Goal: Information Seeking & Learning: Learn about a topic

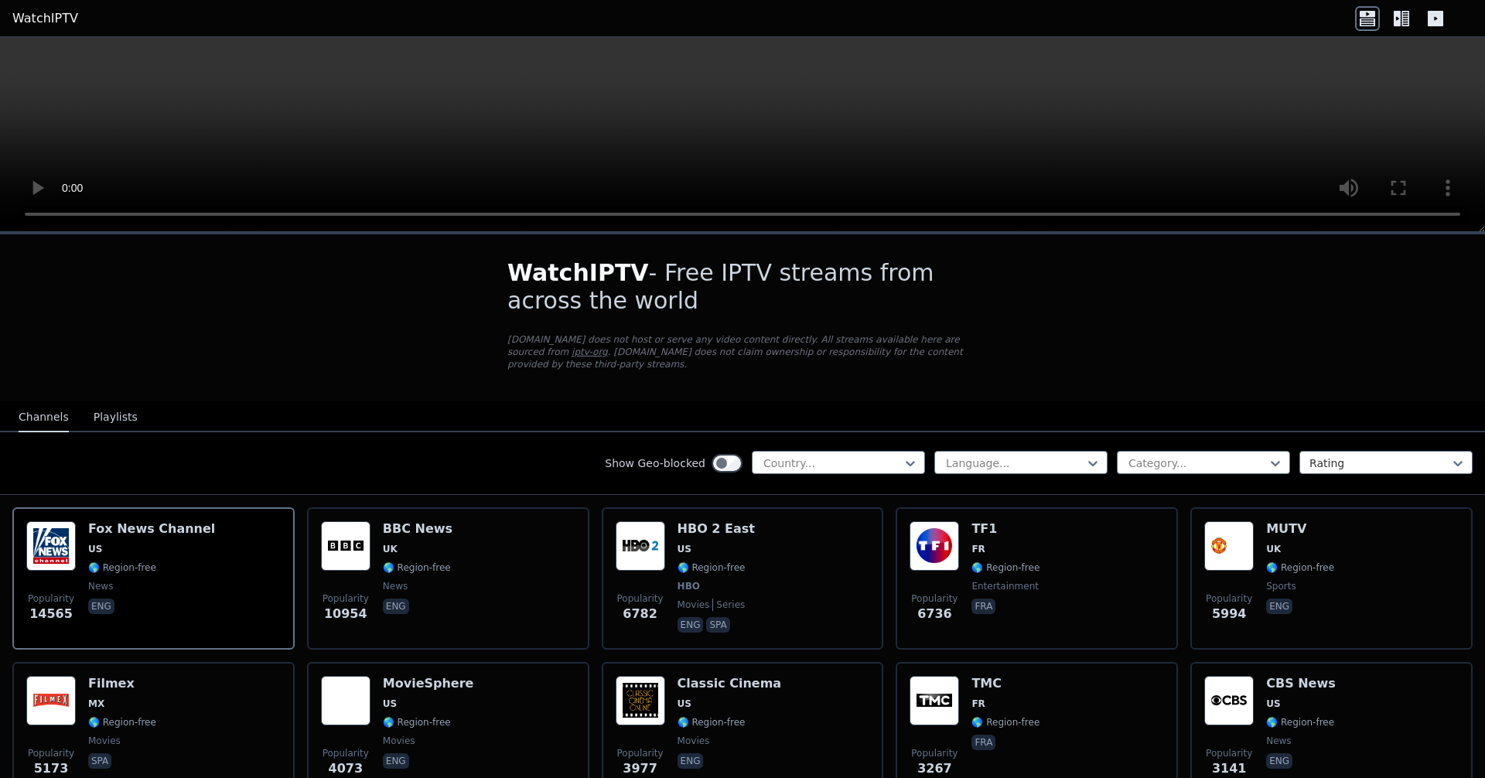
click at [134, 420] on div "Channels Playlists" at bounding box center [78, 417] width 144 height 29
click at [103, 414] on button "Playlists" at bounding box center [116, 417] width 44 height 29
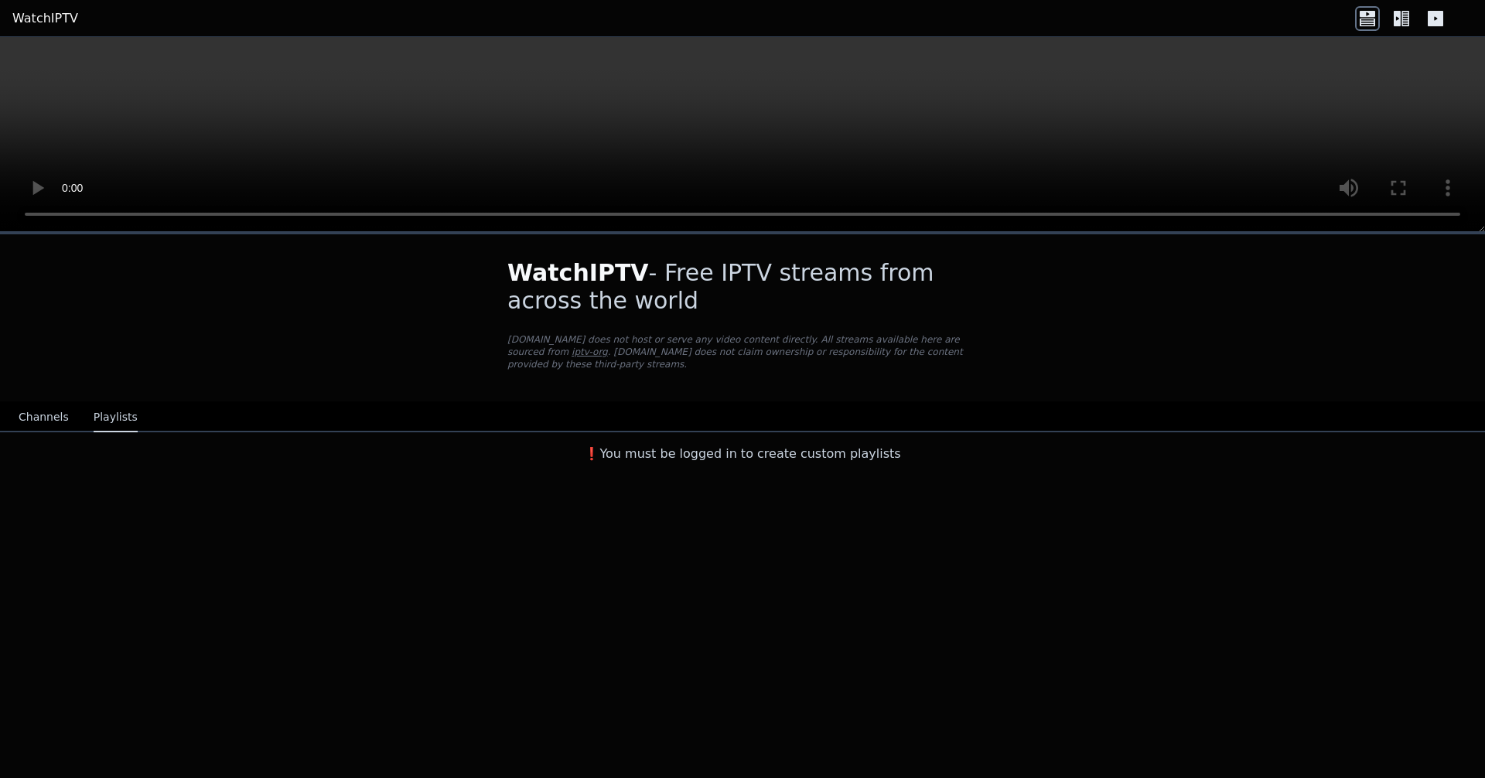
click at [60, 422] on button "Channels" at bounding box center [44, 417] width 50 height 29
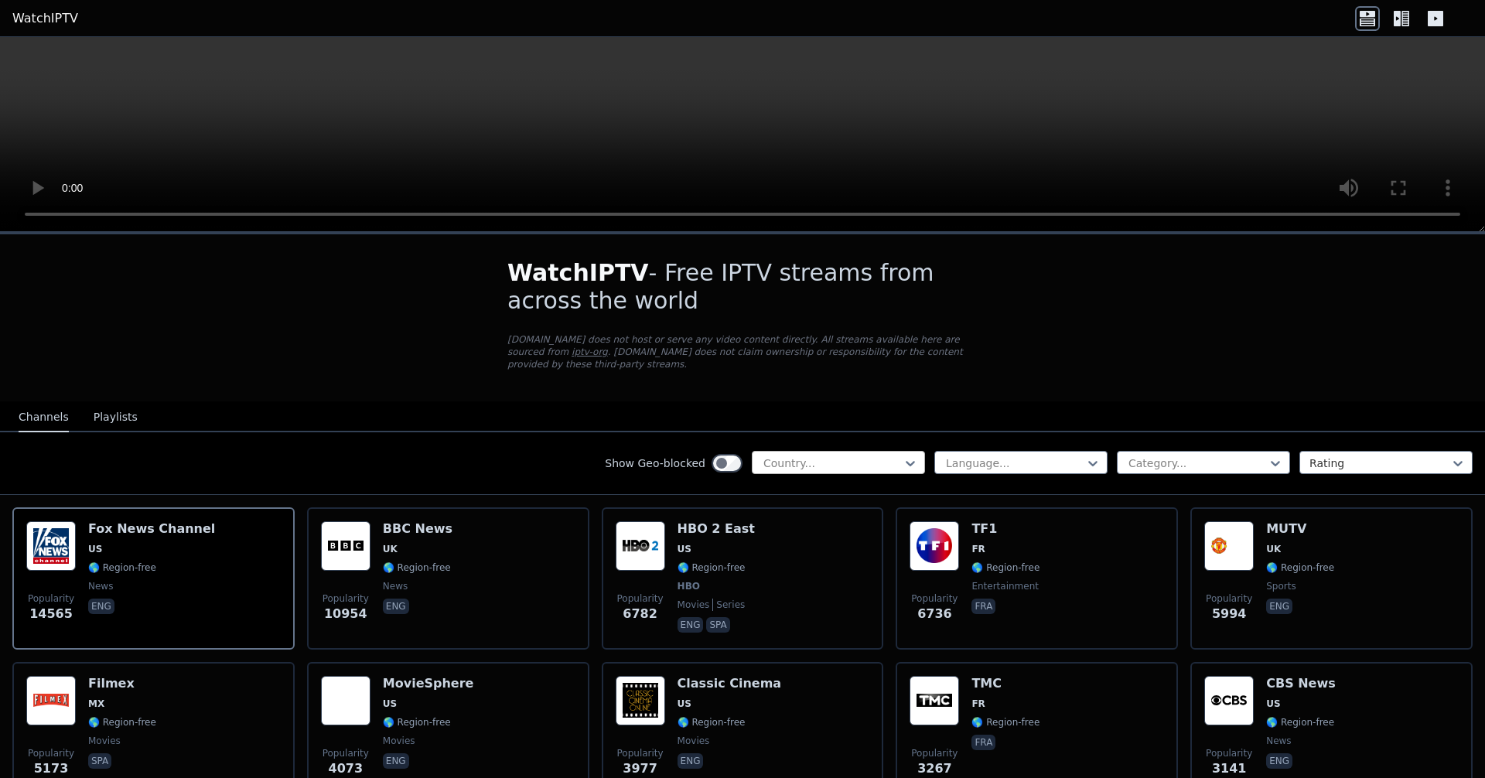
click at [868, 457] on div at bounding box center [832, 462] width 141 height 15
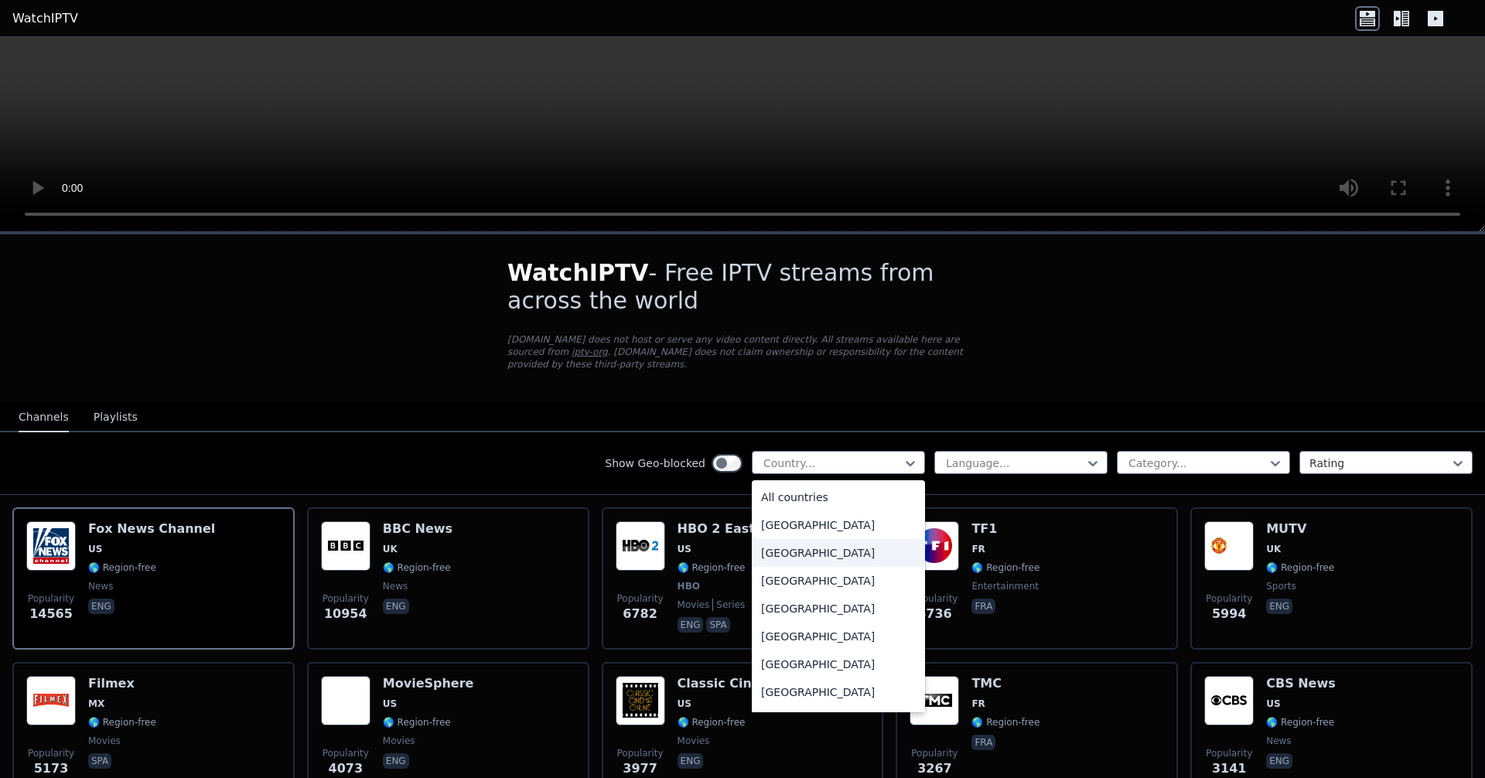
scroll to position [529, 0]
drag, startPoint x: 866, startPoint y: 612, endPoint x: 1158, endPoint y: 488, distance: 317.4
click at [1158, 488] on div "Show Geo-blocked 206 results available. Use Up and Down to choose options, pres…" at bounding box center [742, 463] width 1485 height 63
click at [1157, 453] on div "Category..." at bounding box center [1203, 462] width 173 height 23
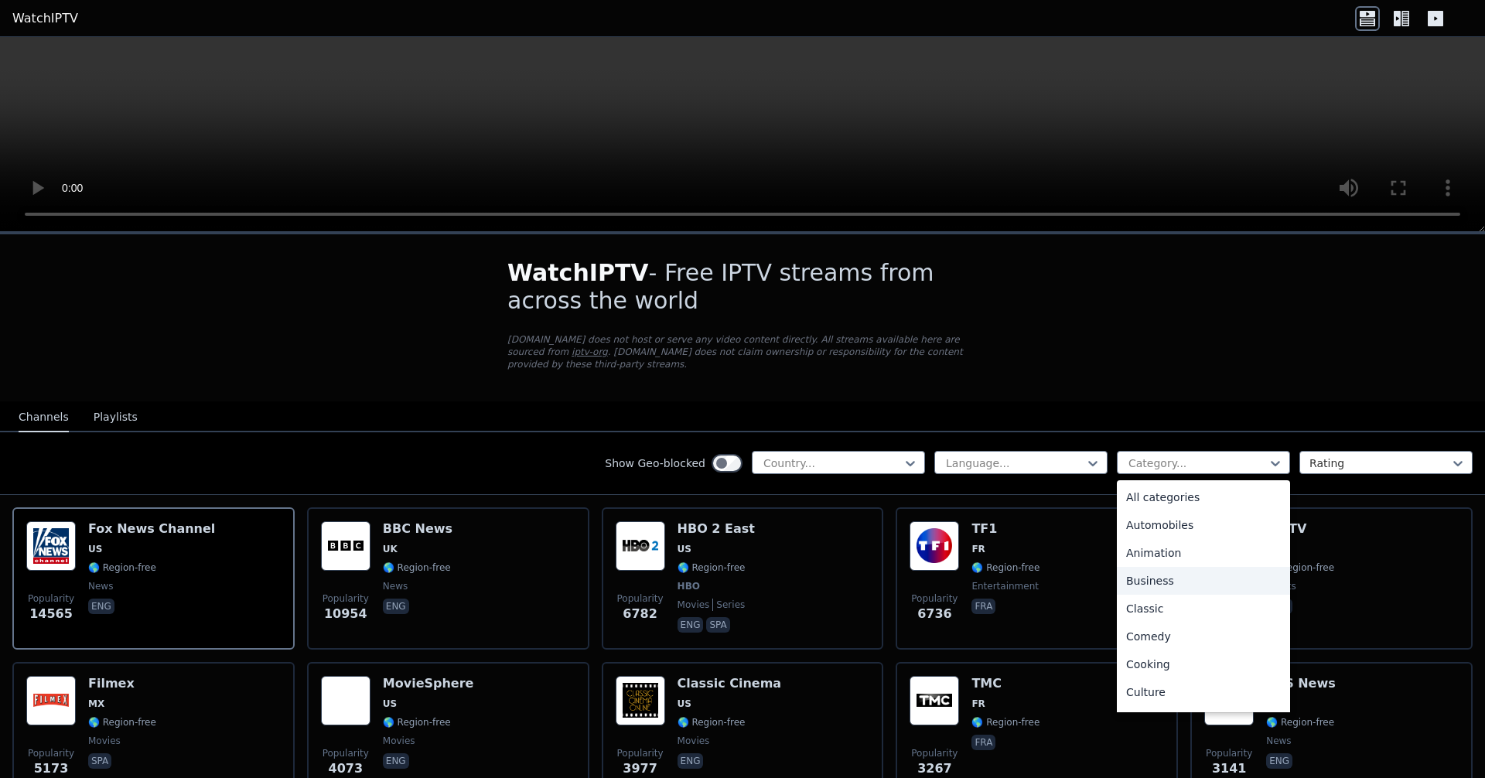
scroll to position [526, 0]
click at [1144, 632] on div "Sports" at bounding box center [1203, 640] width 173 height 28
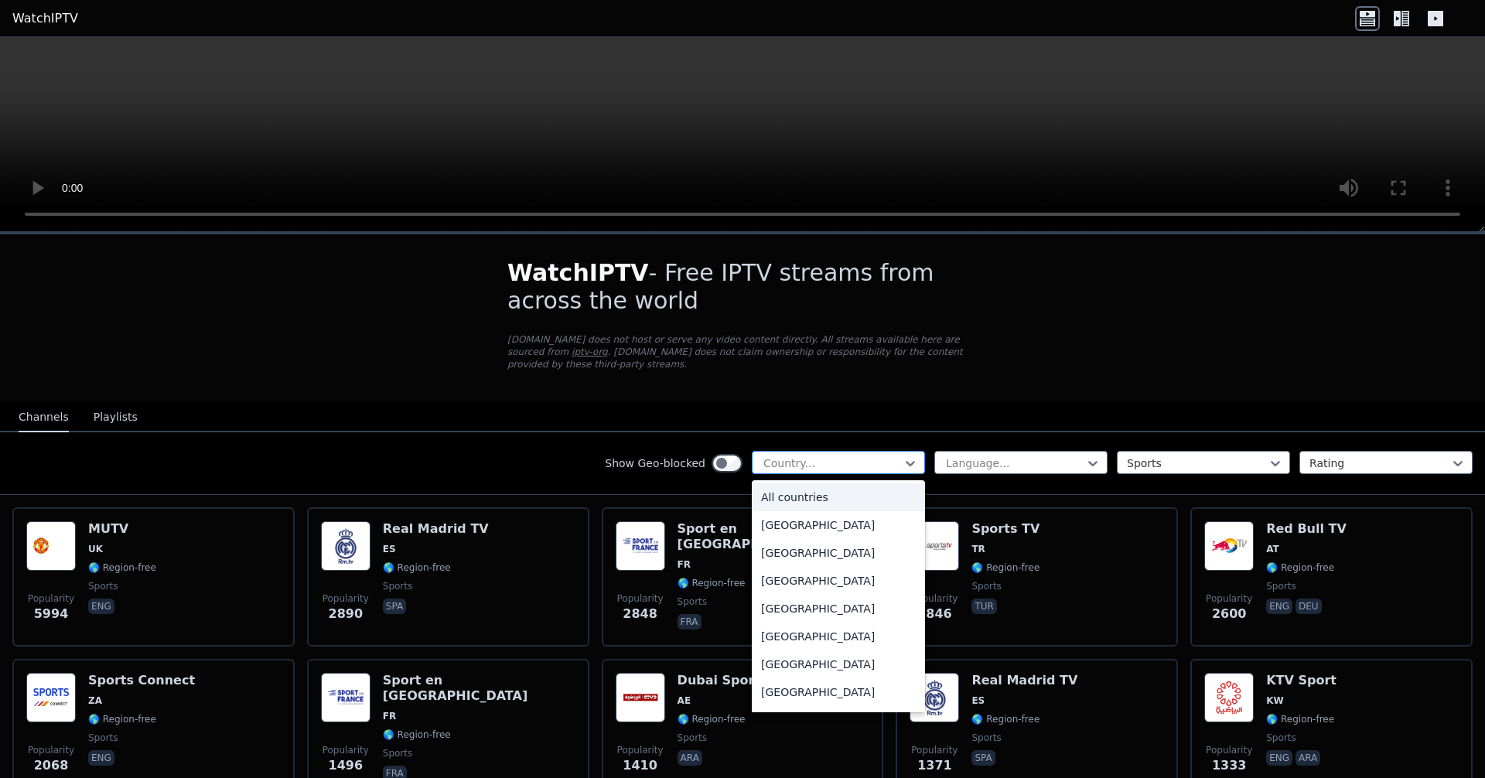
click at [844, 459] on div at bounding box center [832, 462] width 141 height 15
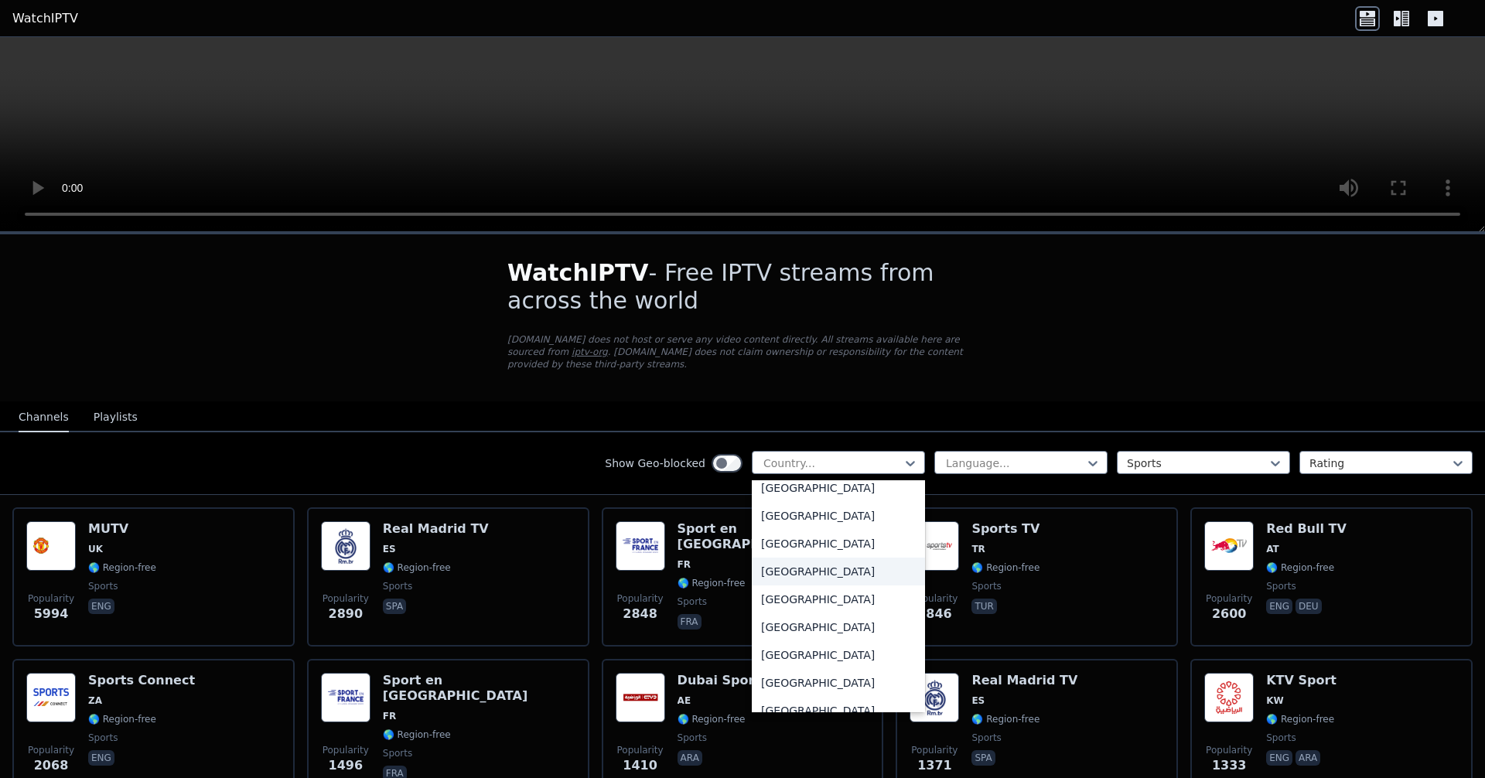
scroll to position [5348, 0]
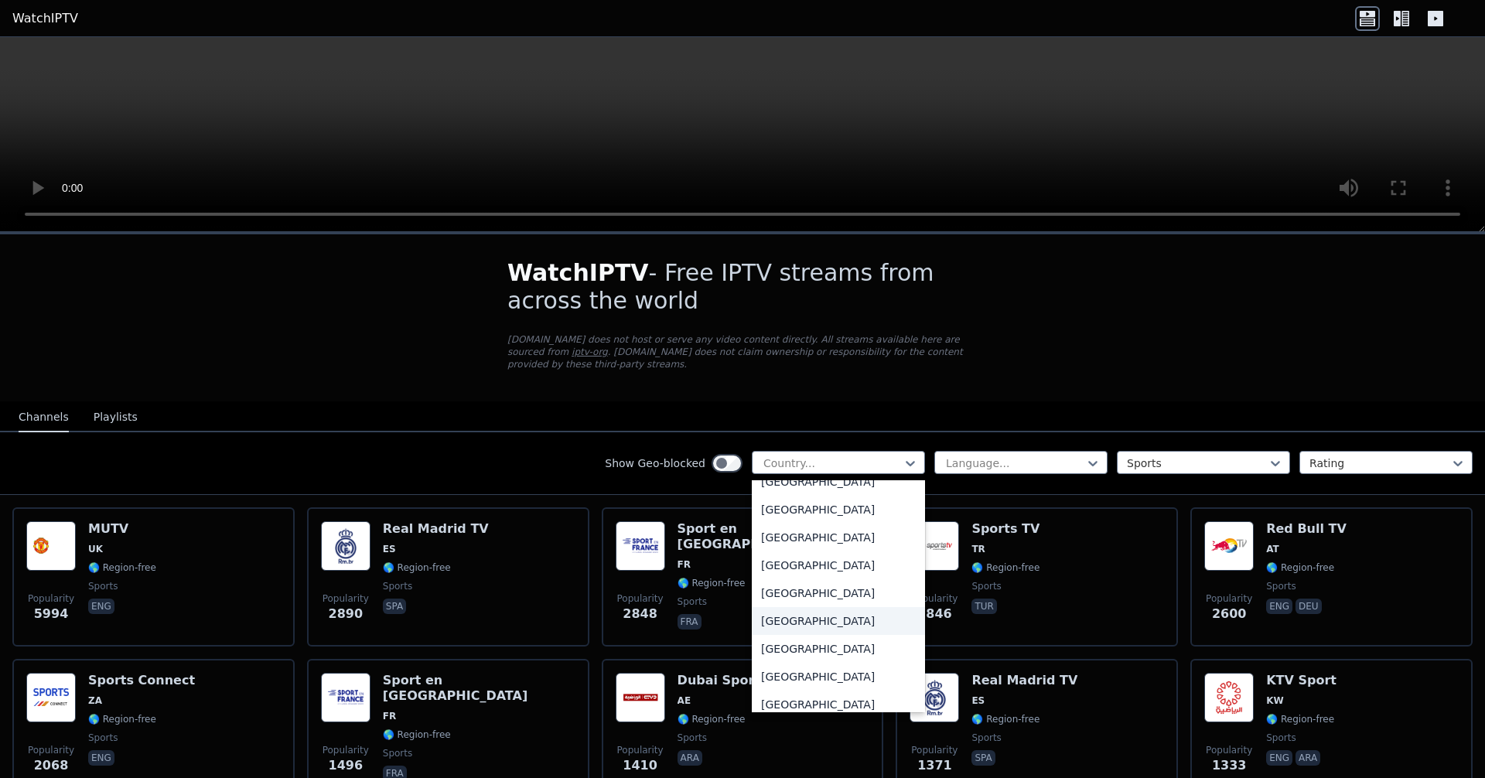
click at [818, 621] on div "[GEOGRAPHIC_DATA]" at bounding box center [838, 621] width 173 height 28
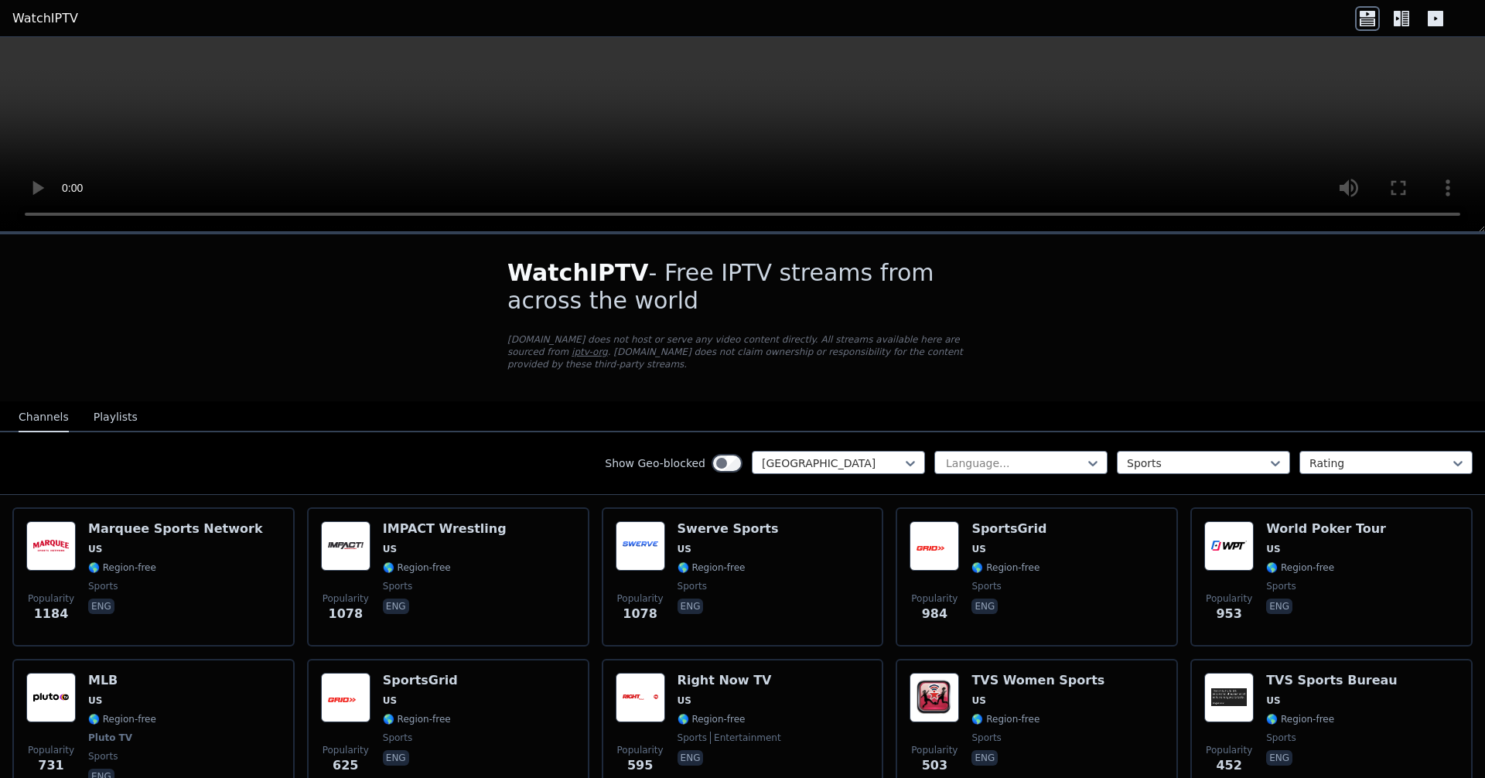
scroll to position [353, 0]
